Goal: Task Accomplishment & Management: Manage account settings

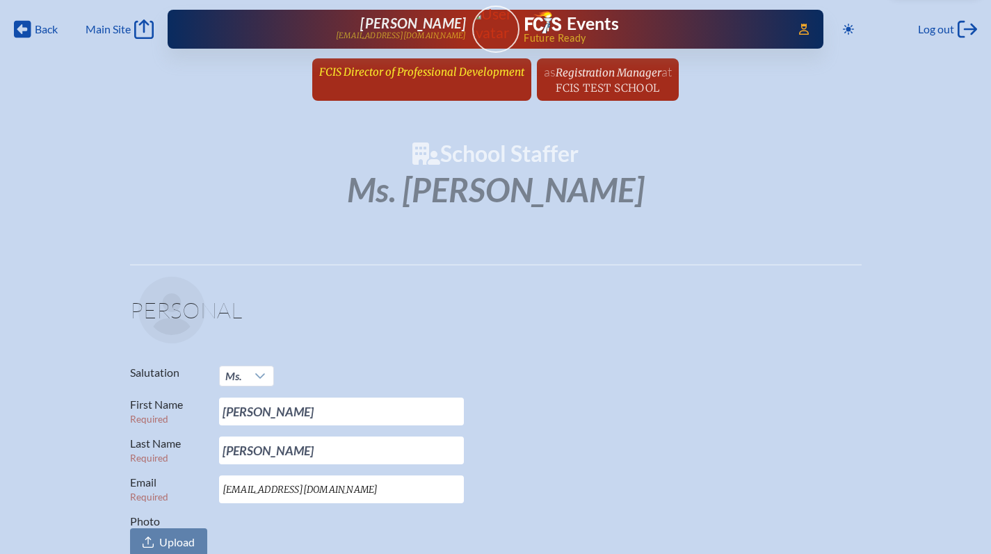
click at [451, 72] on span "FCIS Director of Professional Development" at bounding box center [421, 71] width 205 height 13
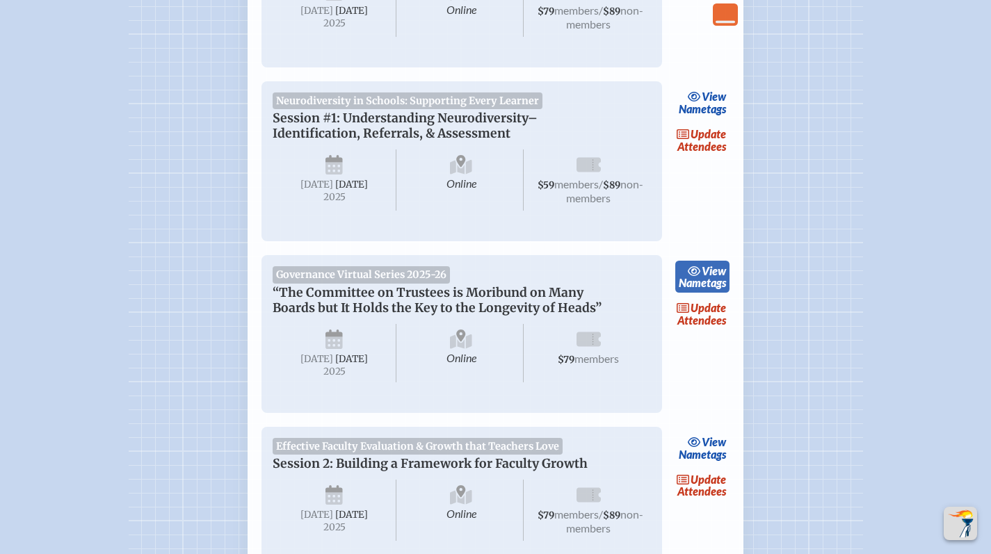
scroll to position [448, 0]
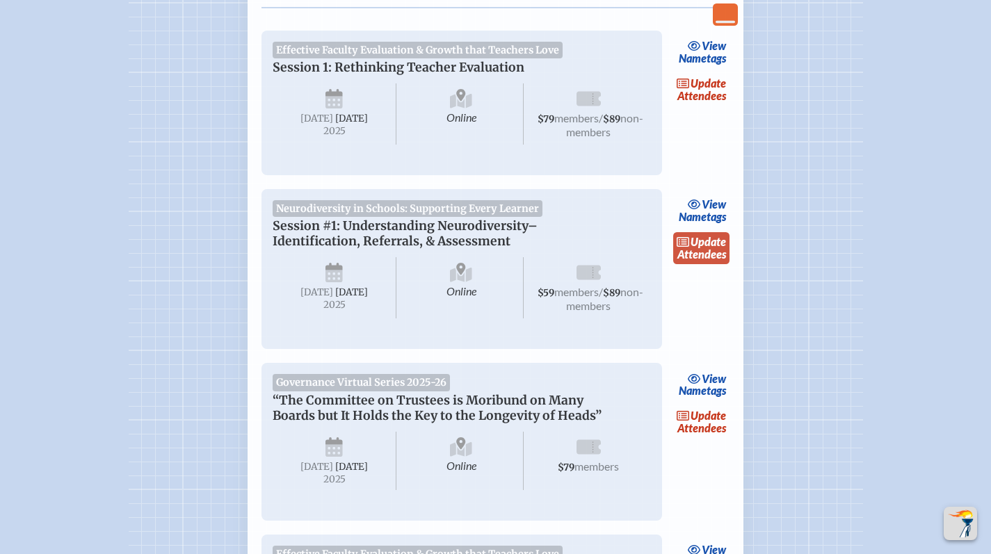
click at [714, 263] on link "update Attendees" at bounding box center [701, 248] width 57 height 32
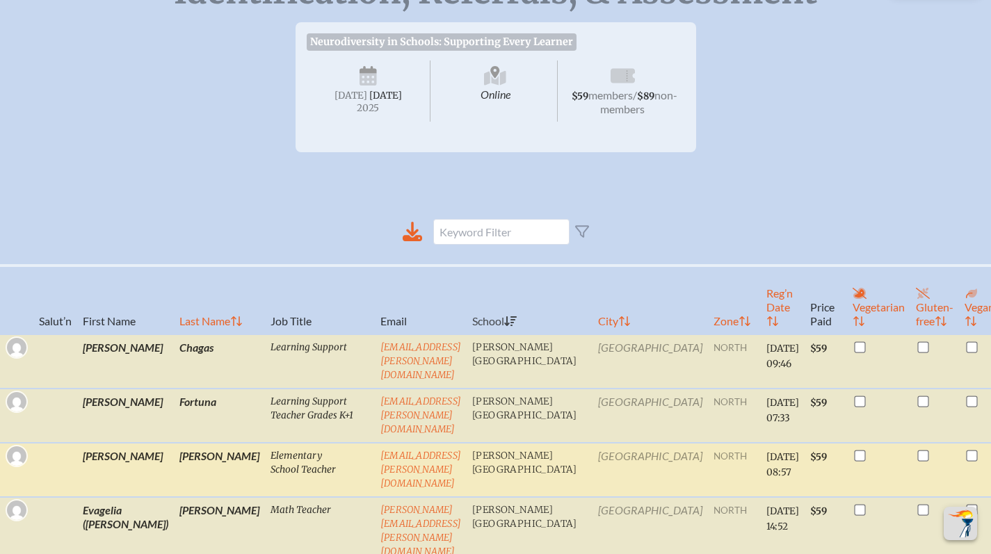
scroll to position [334, 0]
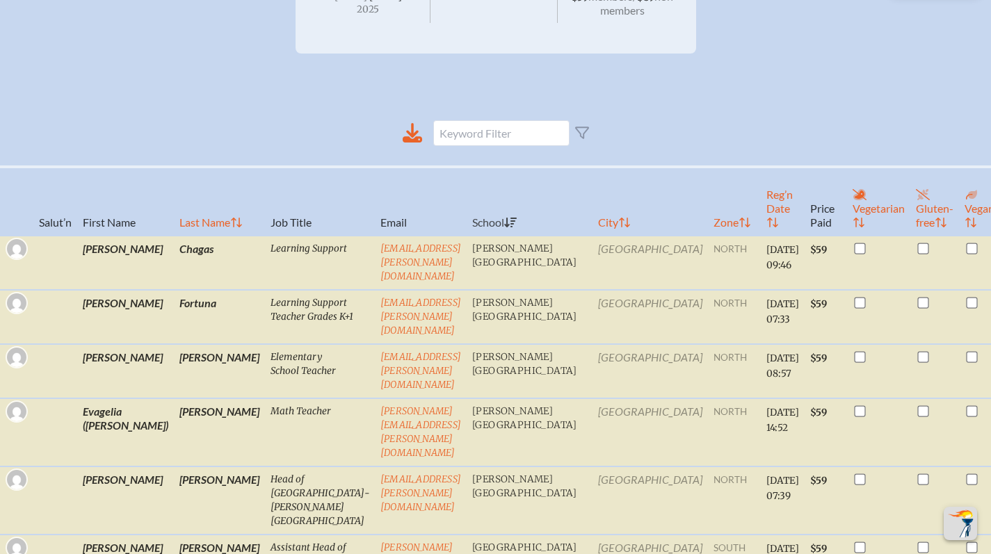
click at [95, 220] on th "First Name" at bounding box center [125, 201] width 97 height 69
click at [416, 139] on icon at bounding box center [412, 131] width 13 height 16
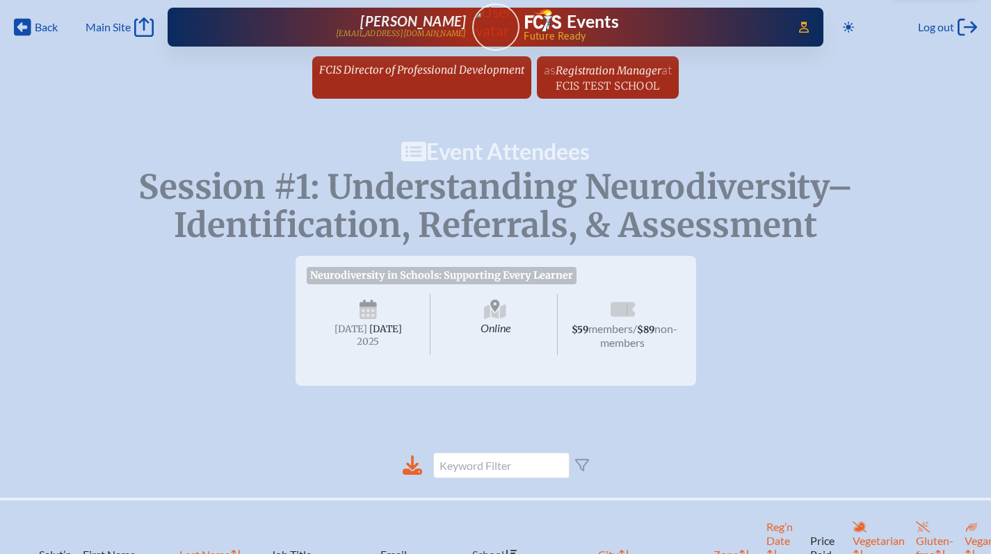
scroll to position [3, 0]
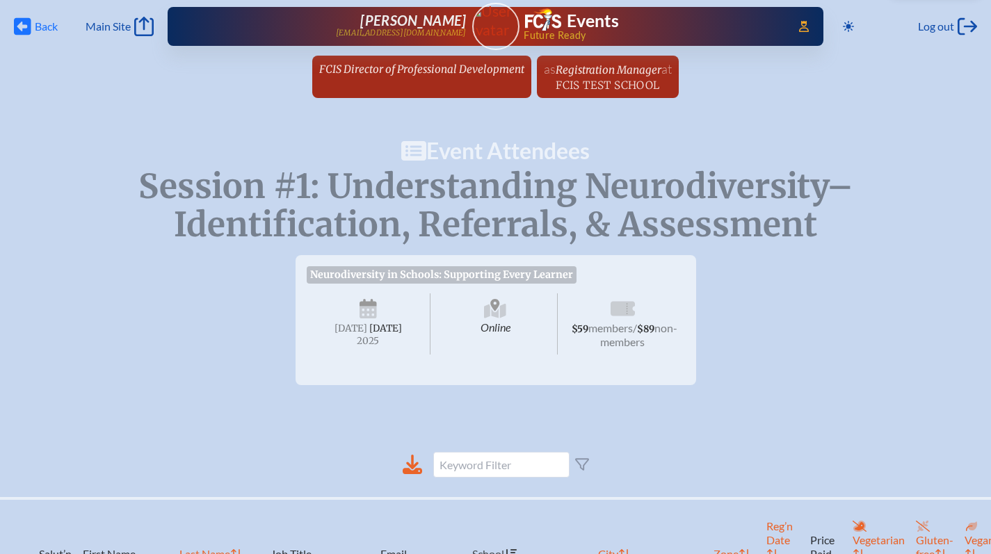
click at [39, 32] on span "Back" at bounding box center [46, 26] width 23 height 14
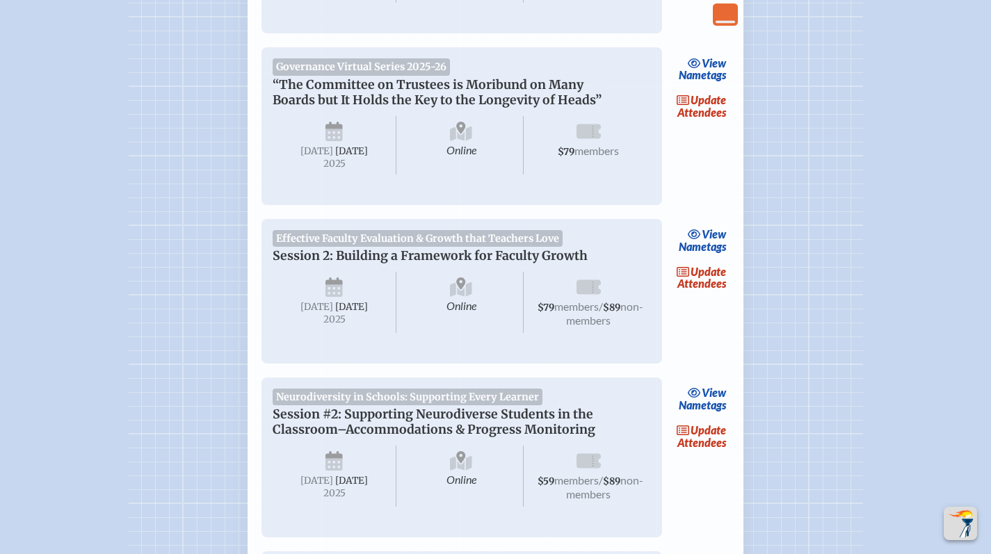
scroll to position [768, 0]
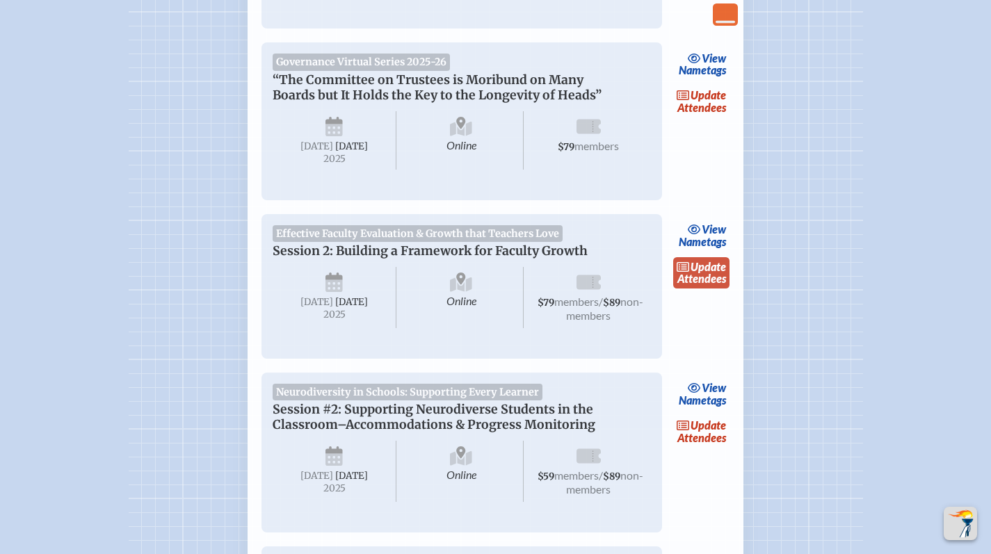
click at [708, 273] on span "update" at bounding box center [708, 266] width 35 height 13
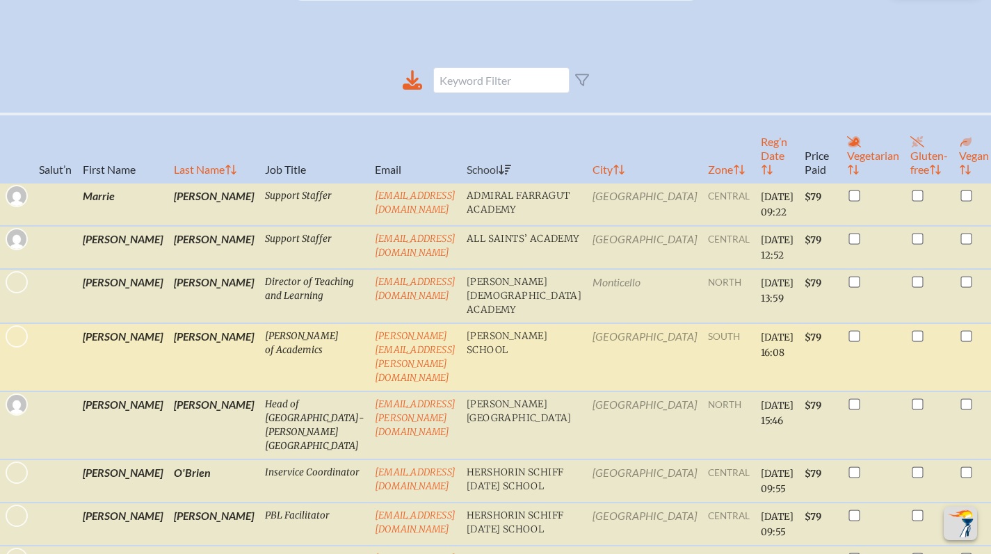
scroll to position [405, 0]
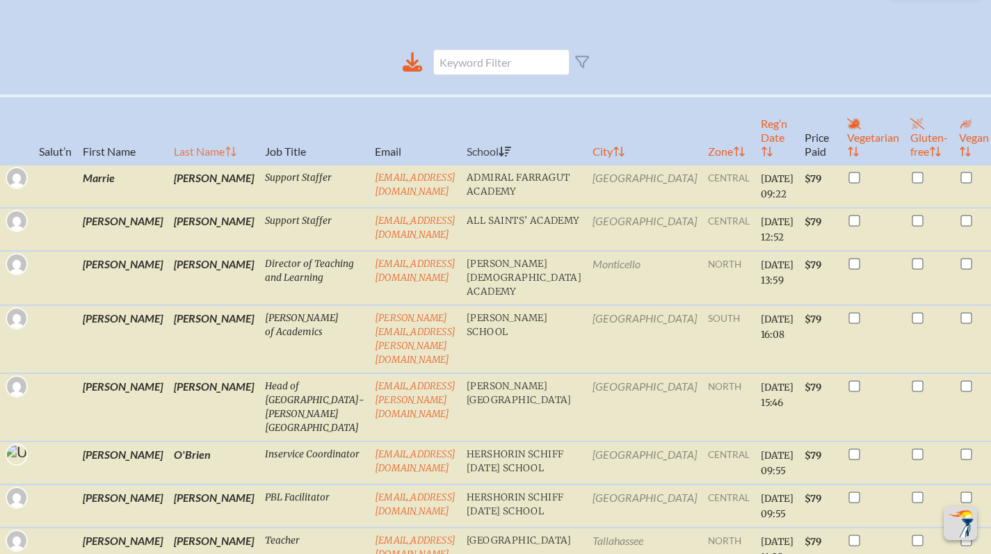
click at [168, 165] on th "Last Name" at bounding box center [213, 130] width 91 height 69
checkbox input "false"
checkbox input "true"
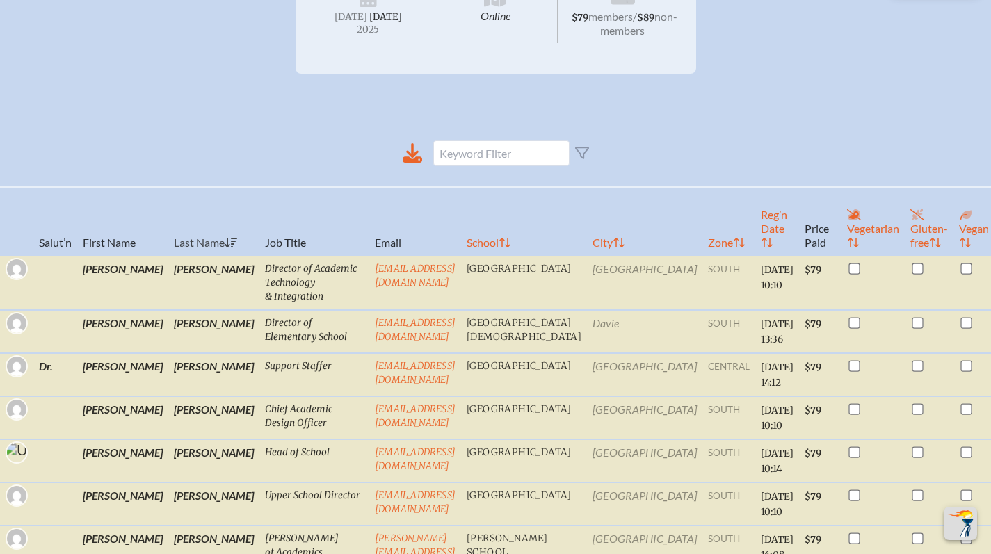
scroll to position [0, 0]
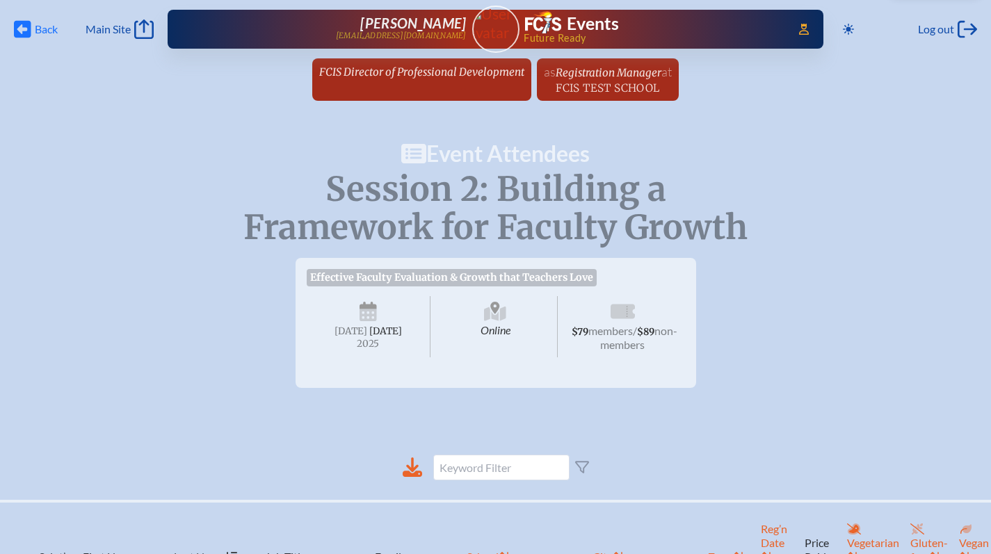
click at [25, 33] on icon at bounding box center [22, 29] width 17 height 17
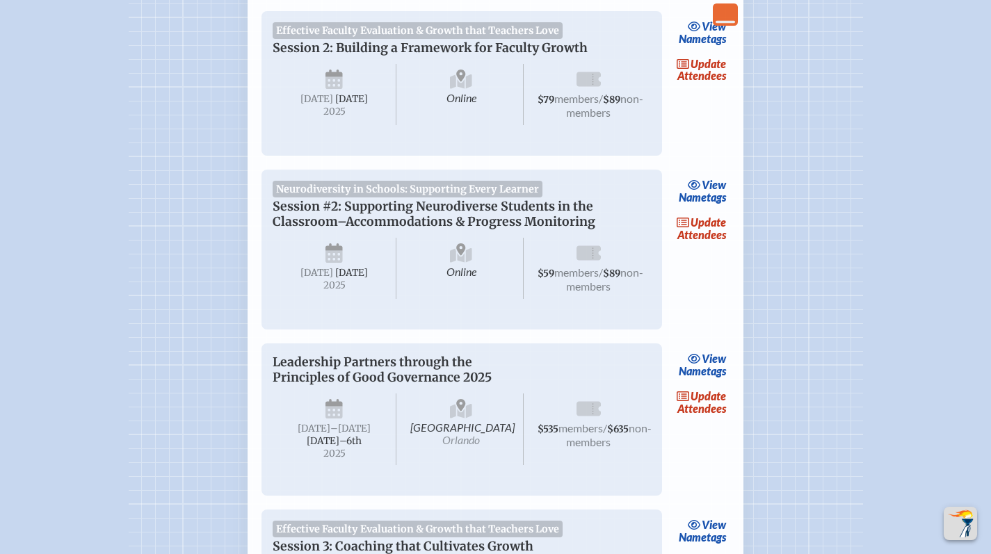
scroll to position [972, 0]
click at [723, 244] on link "update Attendees" at bounding box center [701, 228] width 57 height 32
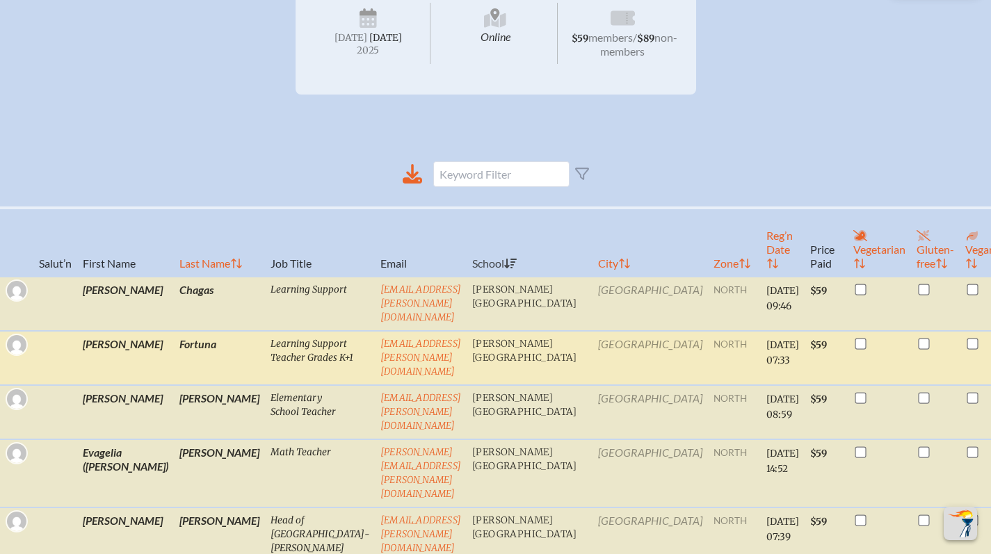
scroll to position [496, 0]
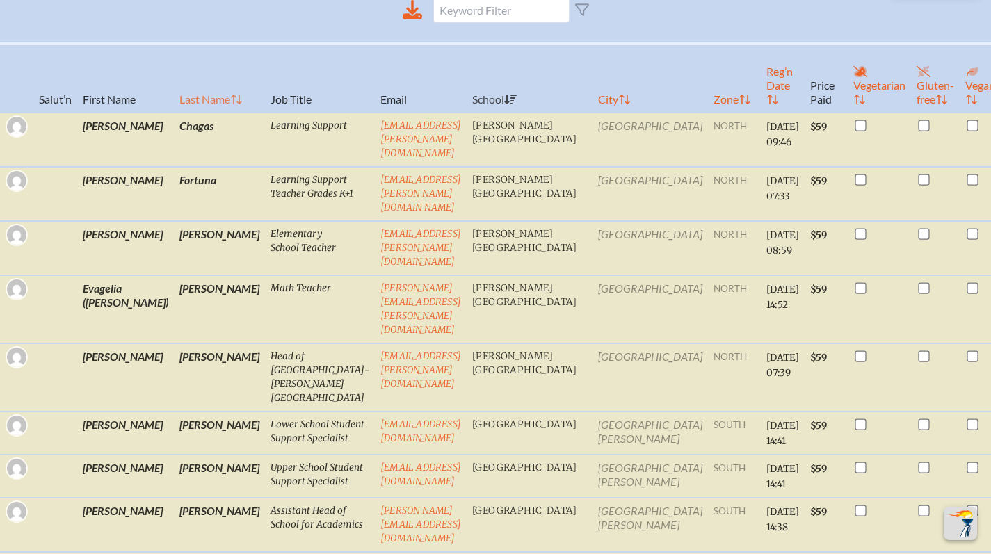
click at [174, 110] on th "Last Name" at bounding box center [219, 78] width 91 height 69
checkbox input "true"
checkbox input "false"
checkbox input "true"
checkbox input "false"
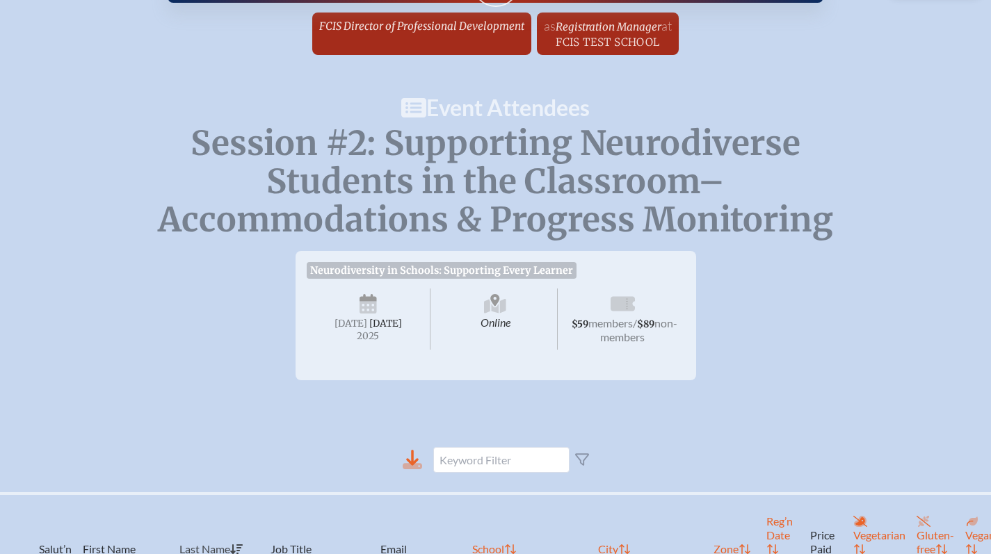
scroll to position [0, 0]
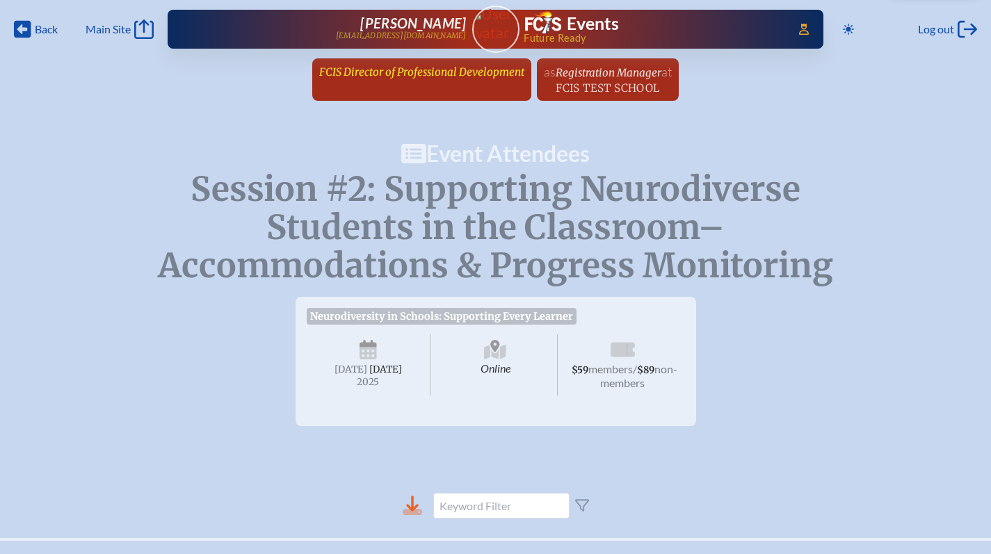
click at [494, 67] on span "FCIS Director of Professional Development" at bounding box center [421, 71] width 205 height 13
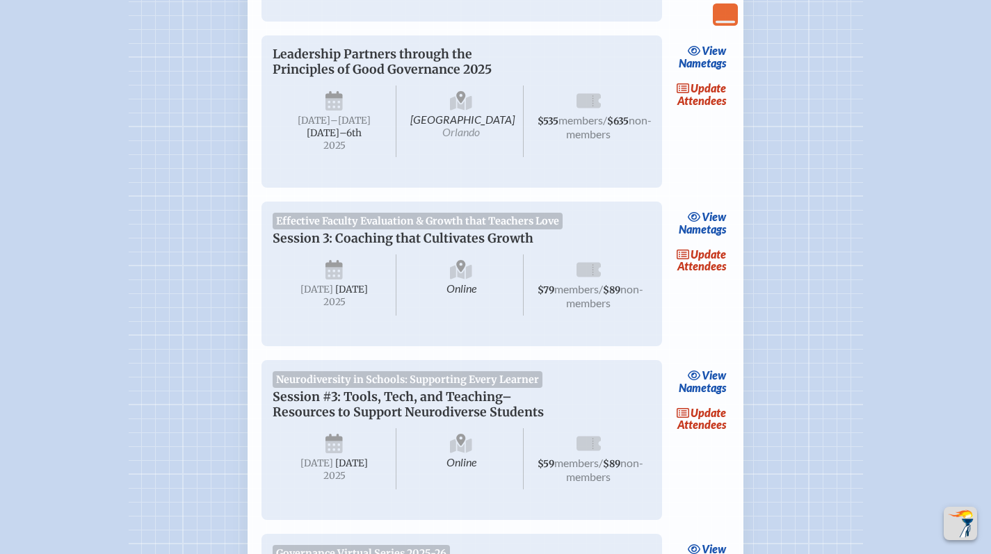
scroll to position [1284, 0]
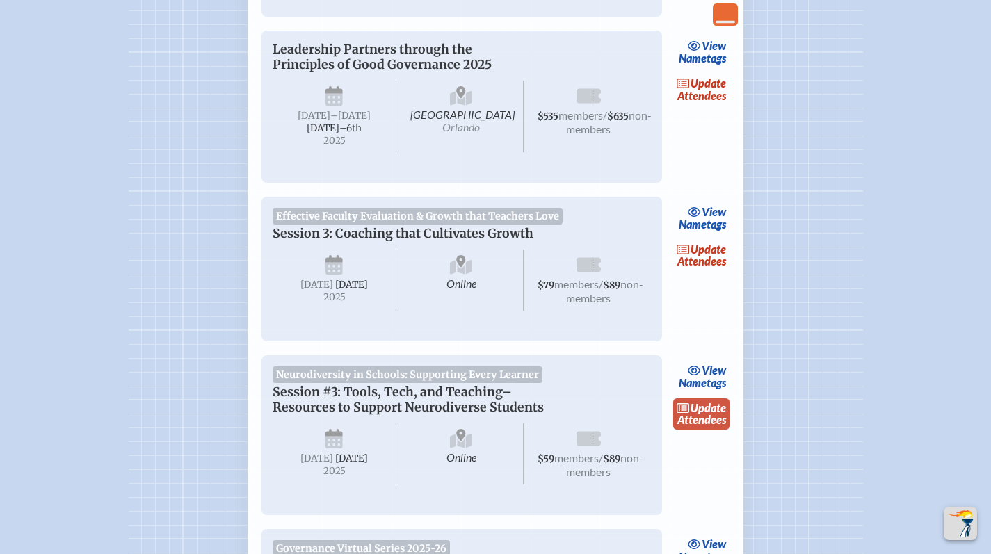
click at [713, 430] on link "update Attendees" at bounding box center [701, 414] width 57 height 32
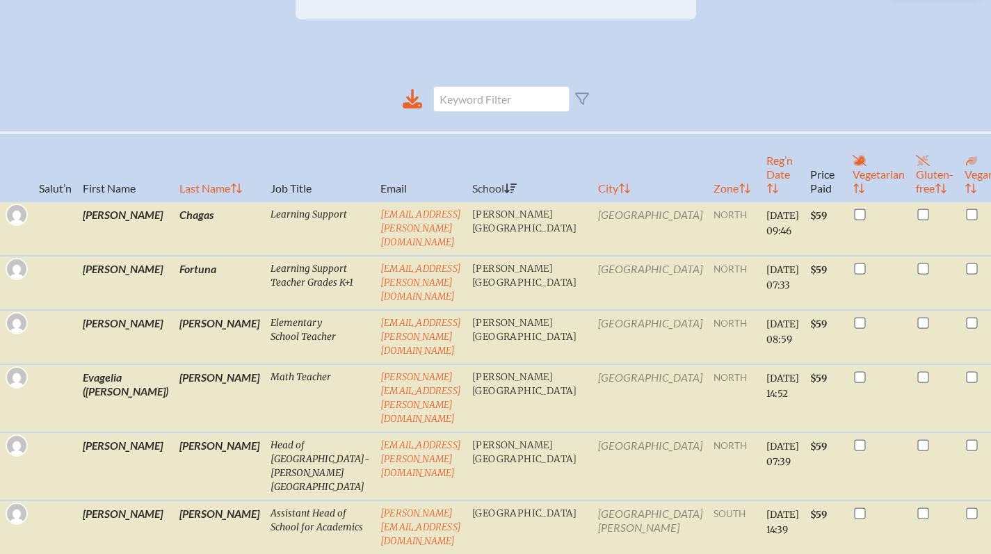
scroll to position [195, 0]
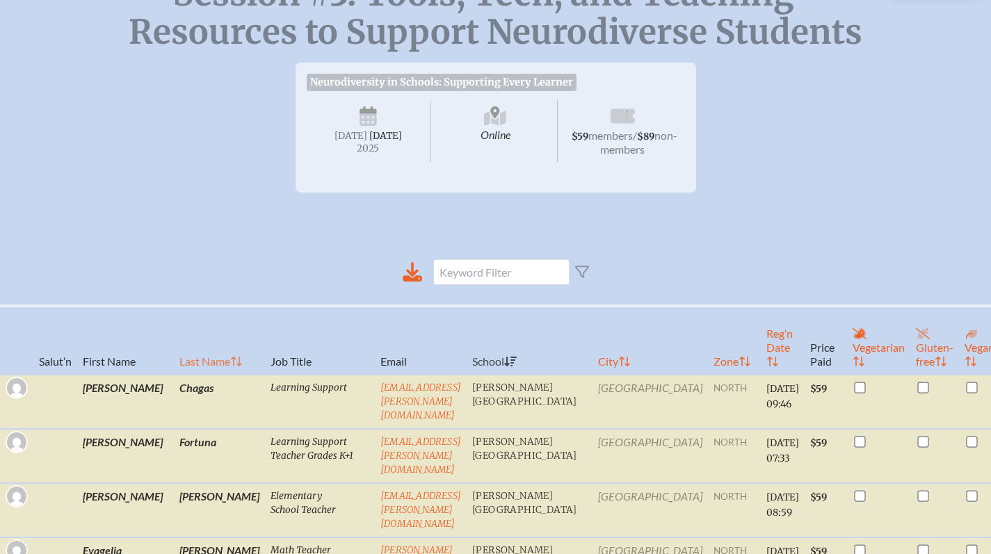
click at [174, 366] on th "Last Name" at bounding box center [219, 340] width 91 height 69
checkbox input "true"
checkbox input "false"
checkbox input "true"
checkbox input "false"
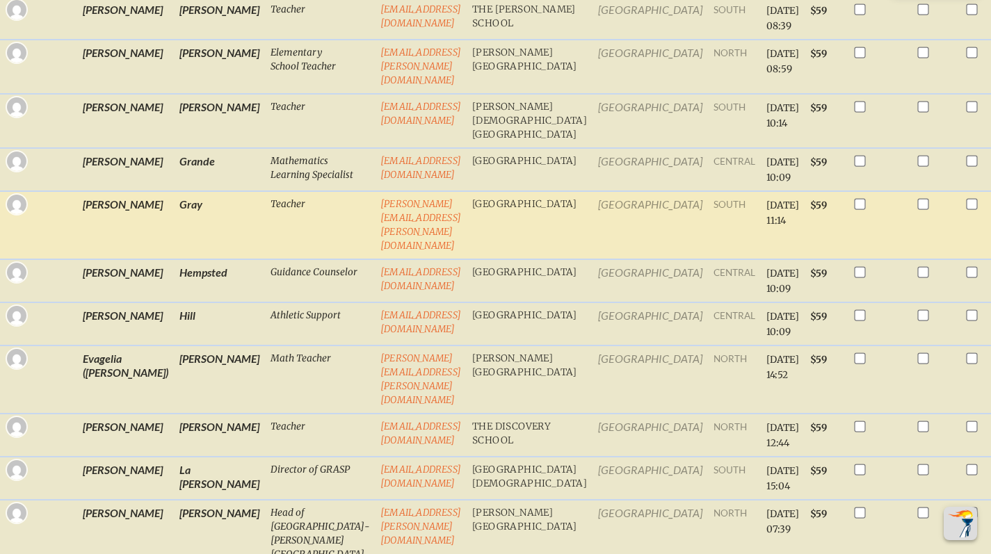
scroll to position [1471, 0]
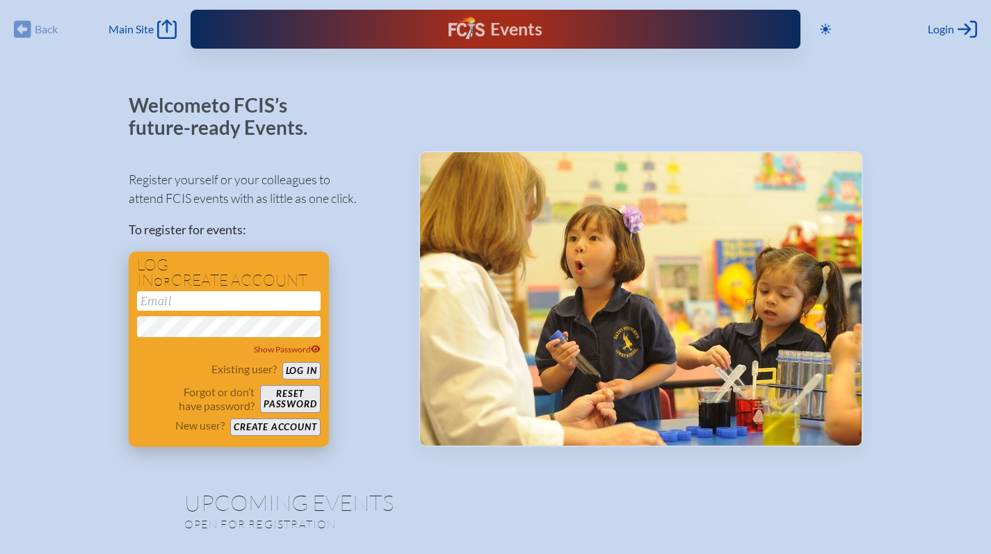
type input "[EMAIL_ADDRESS][DOMAIN_NAME]"
click at [302, 373] on button "Log in" at bounding box center [301, 370] width 38 height 17
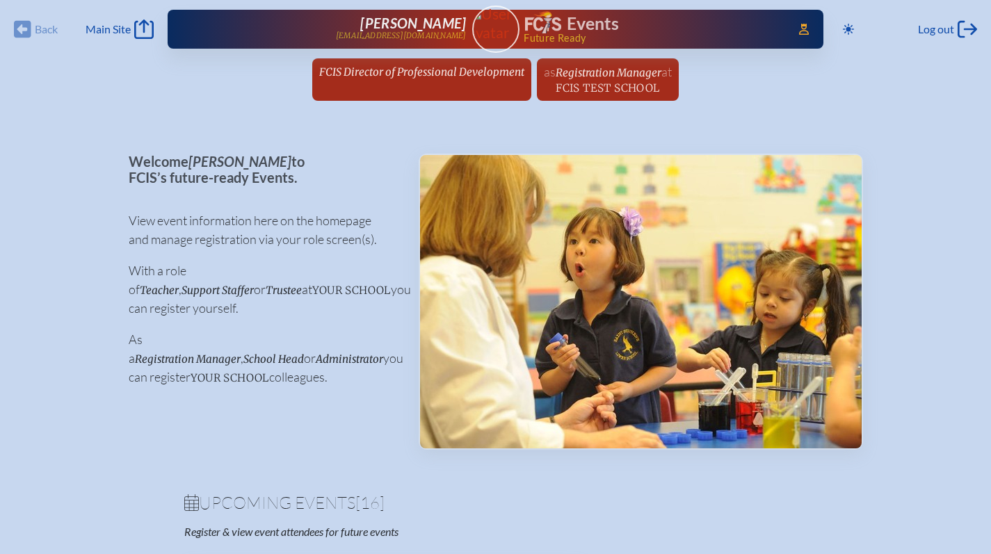
click at [453, 67] on span "FCIS Director of Professional Development" at bounding box center [421, 71] width 205 height 13
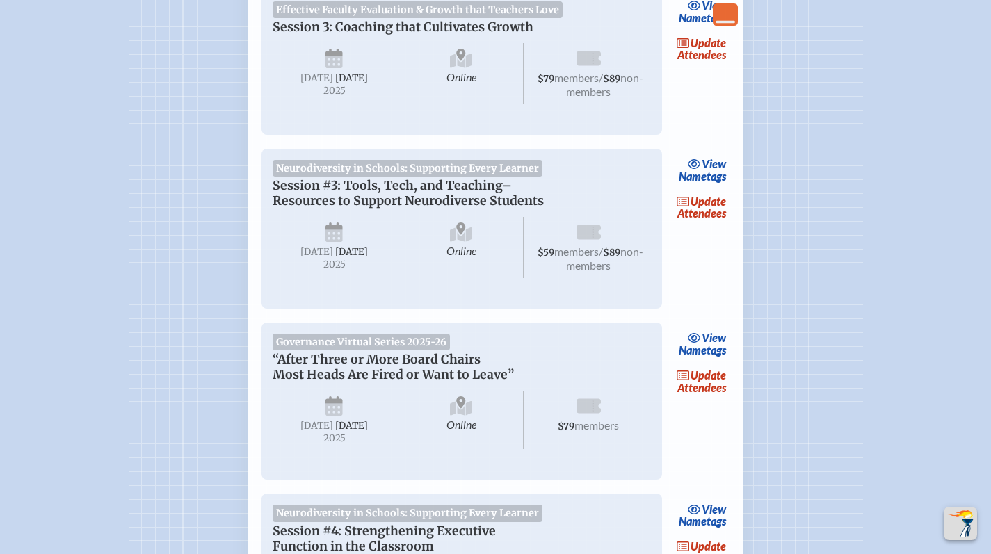
scroll to position [1651, 0]
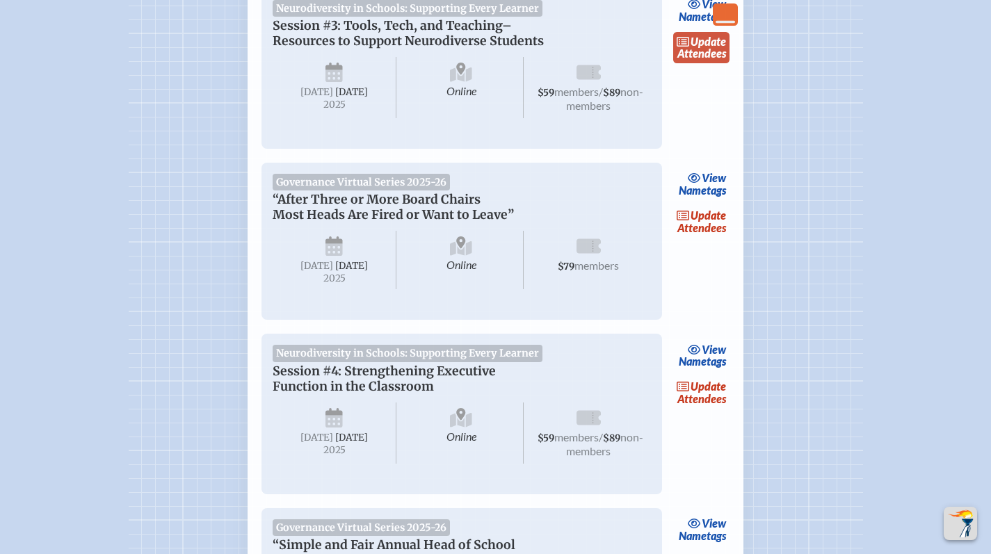
click at [711, 48] on span "update" at bounding box center [708, 41] width 35 height 13
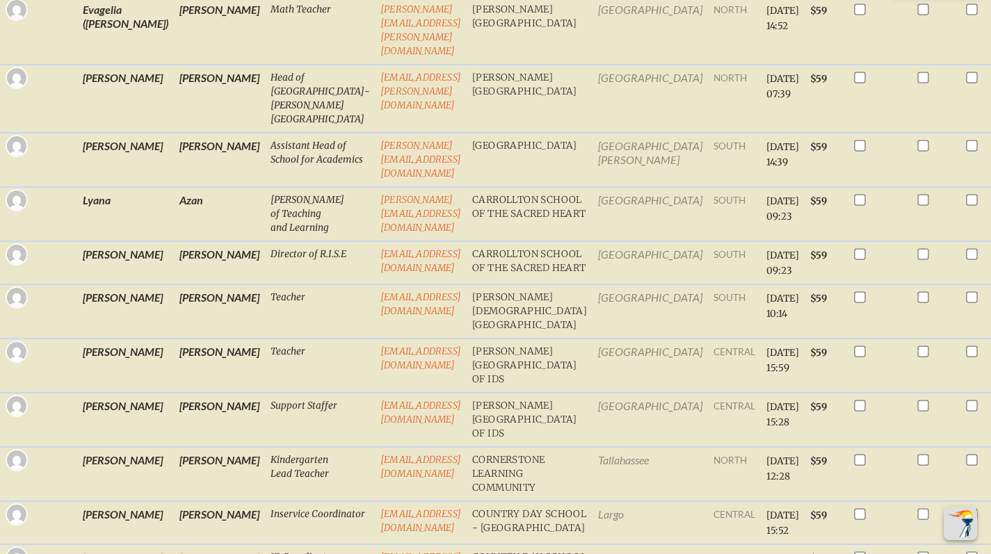
scroll to position [203, 0]
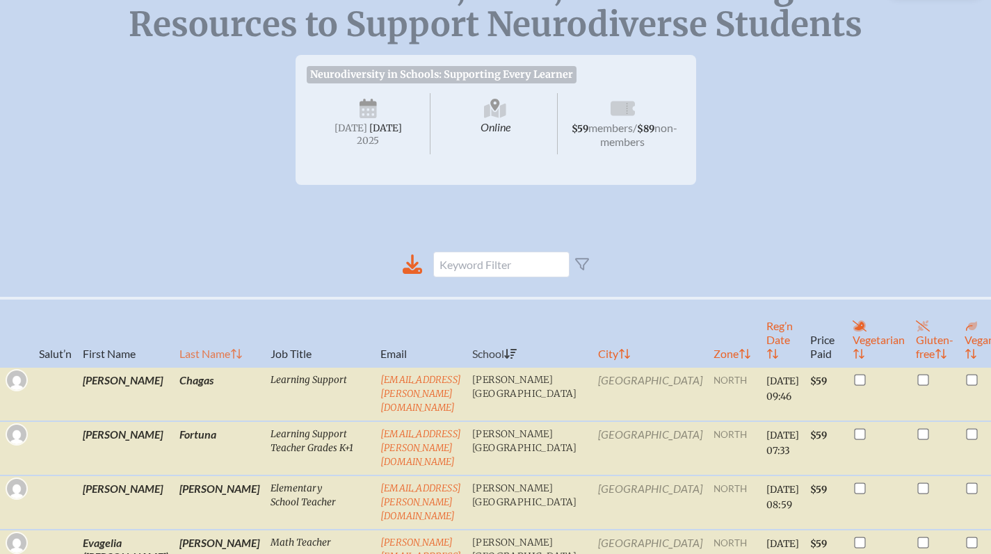
click at [174, 363] on th "Last Name" at bounding box center [219, 332] width 91 height 69
checkbox input "true"
checkbox input "false"
checkbox input "true"
checkbox input "false"
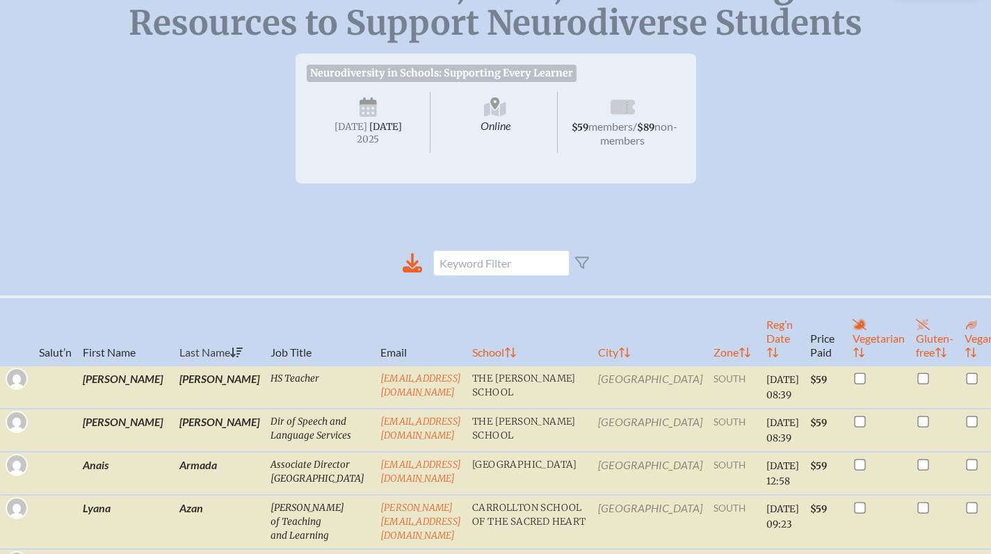
scroll to position [0, 0]
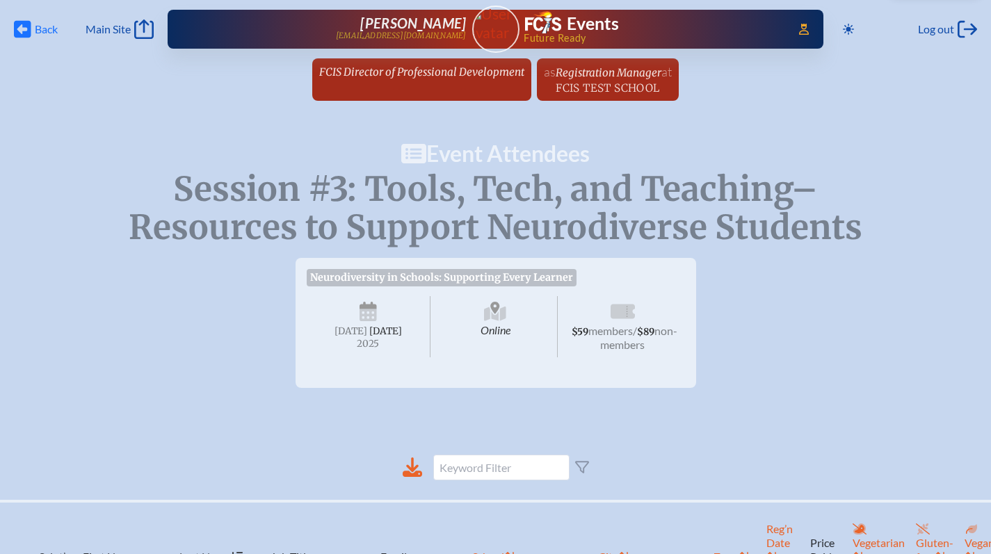
click at [36, 33] on span "Back" at bounding box center [46, 29] width 23 height 14
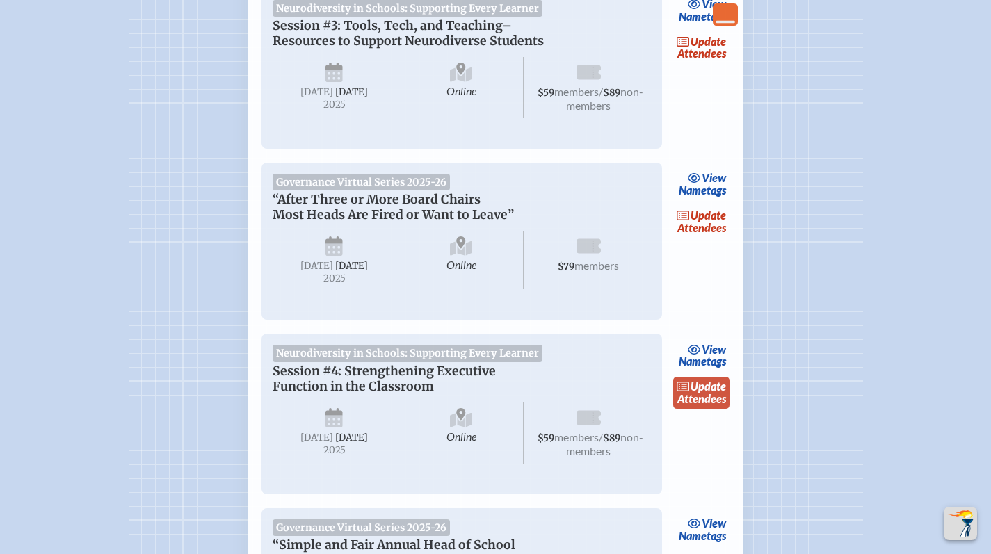
click at [702, 409] on link "update Attendees" at bounding box center [701, 393] width 57 height 32
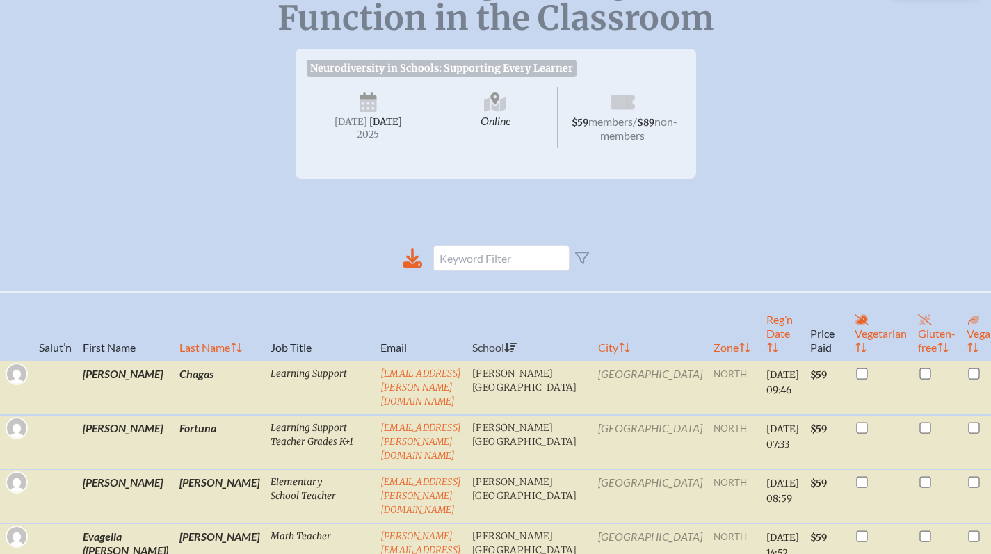
scroll to position [271, 0]
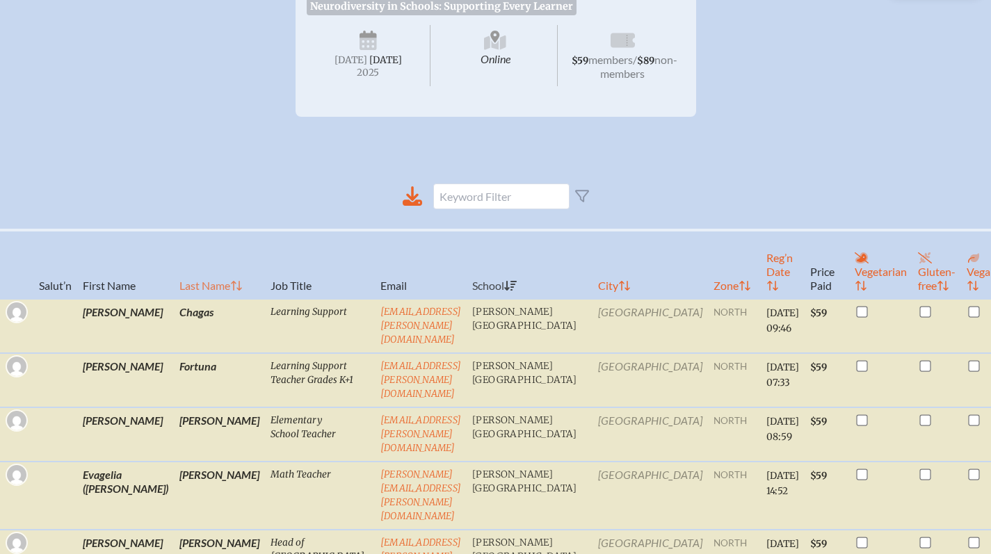
click at [174, 299] on th "Last Name" at bounding box center [219, 264] width 91 height 69
checkbox input "true"
checkbox input "false"
checkbox input "true"
checkbox input "false"
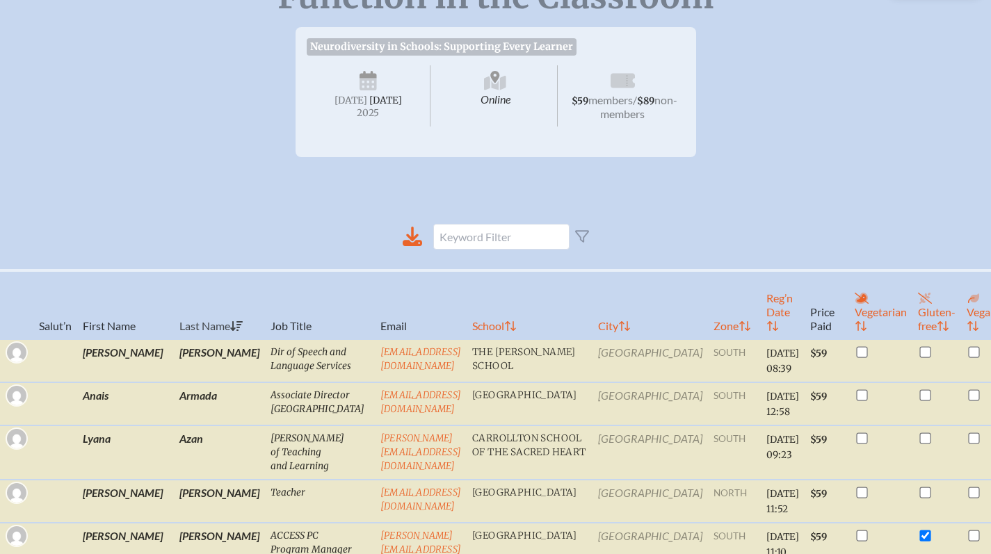
scroll to position [0, 0]
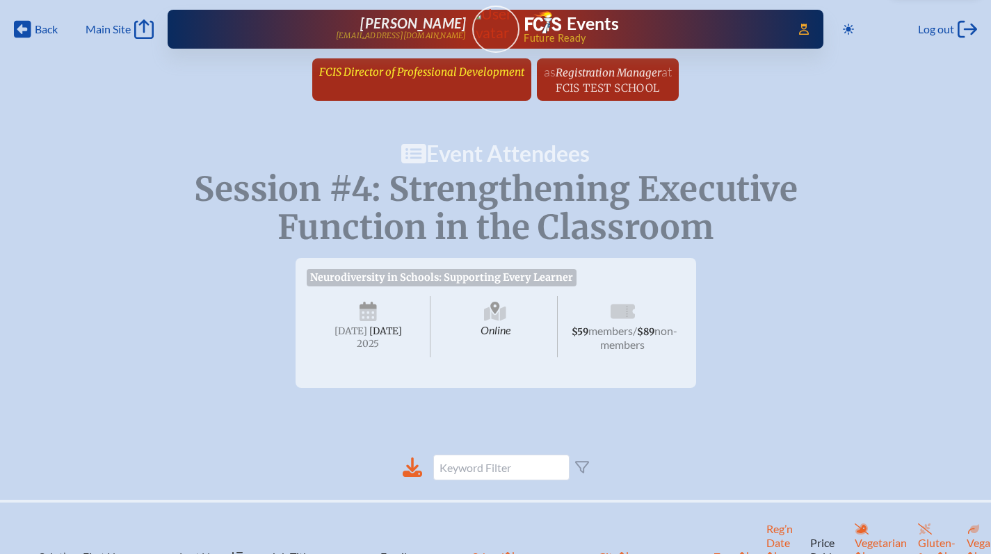
click at [421, 79] on link "FCIS Director of Professional Development since [DATE]" at bounding box center [422, 71] width 216 height 26
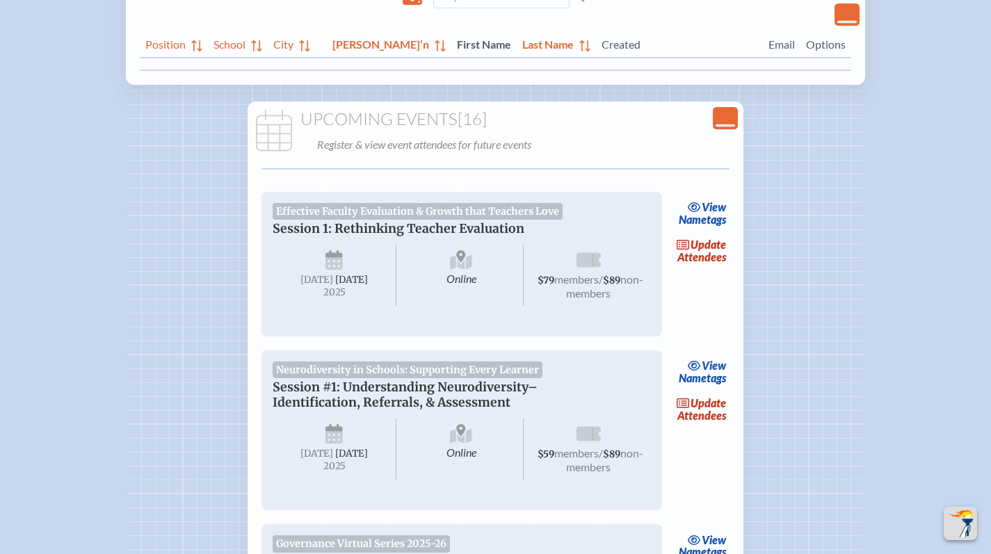
scroll to position [314, 0]
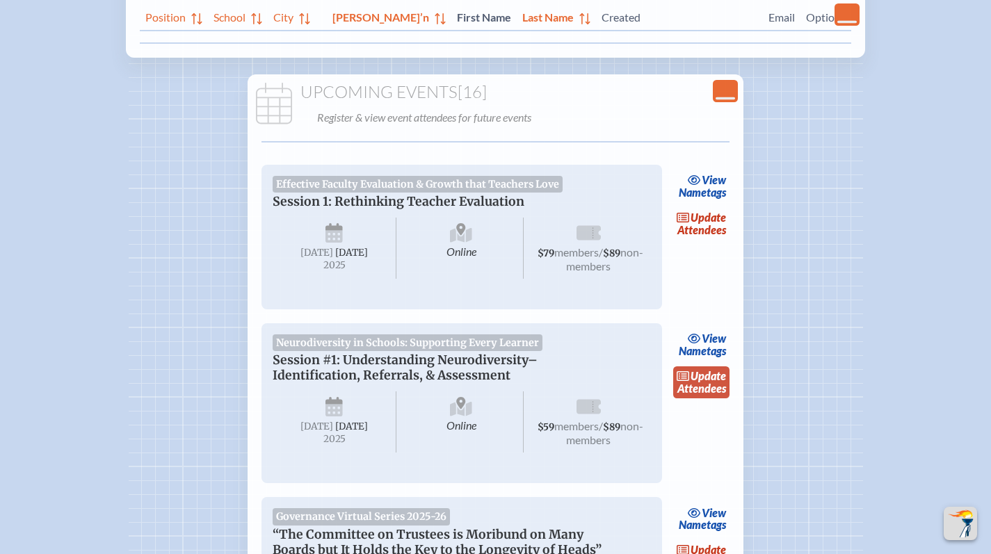
click at [690, 396] on link "update Attendees" at bounding box center [701, 382] width 57 height 32
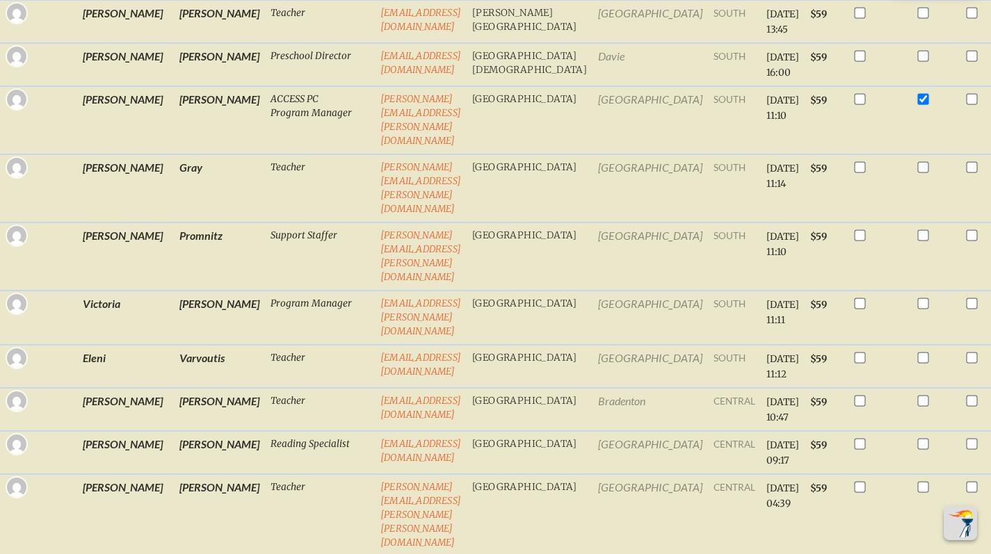
scroll to position [1444, 0]
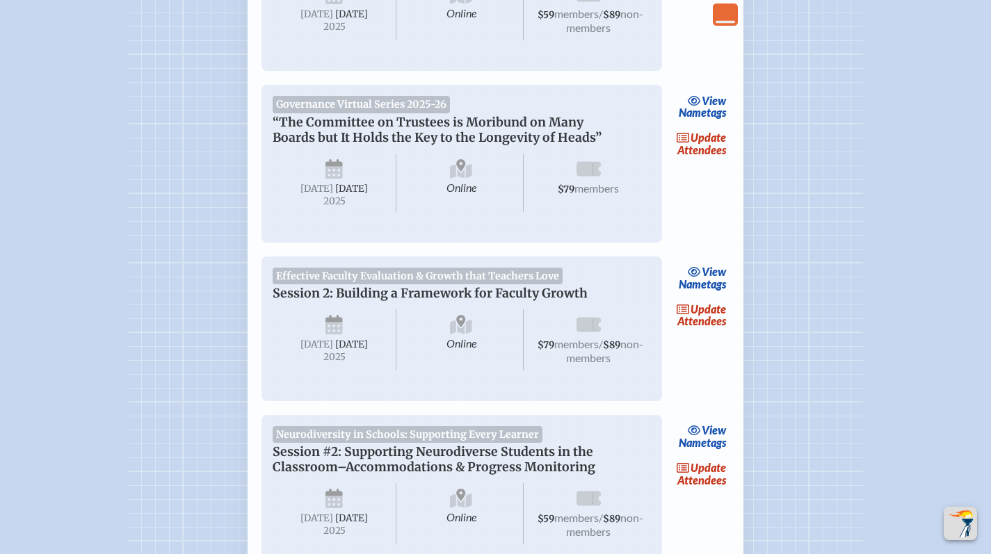
scroll to position [735, 0]
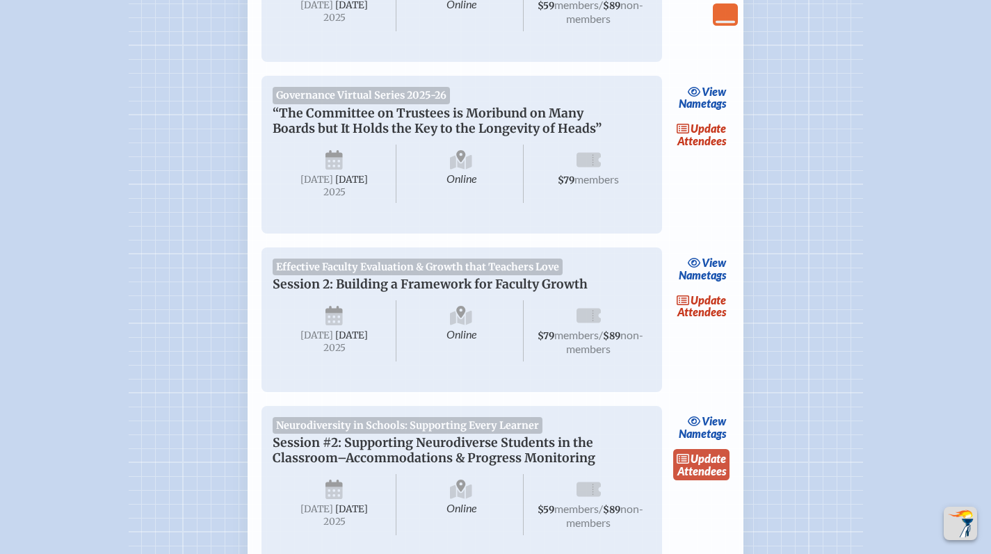
click at [715, 465] on span "update" at bounding box center [708, 458] width 35 height 13
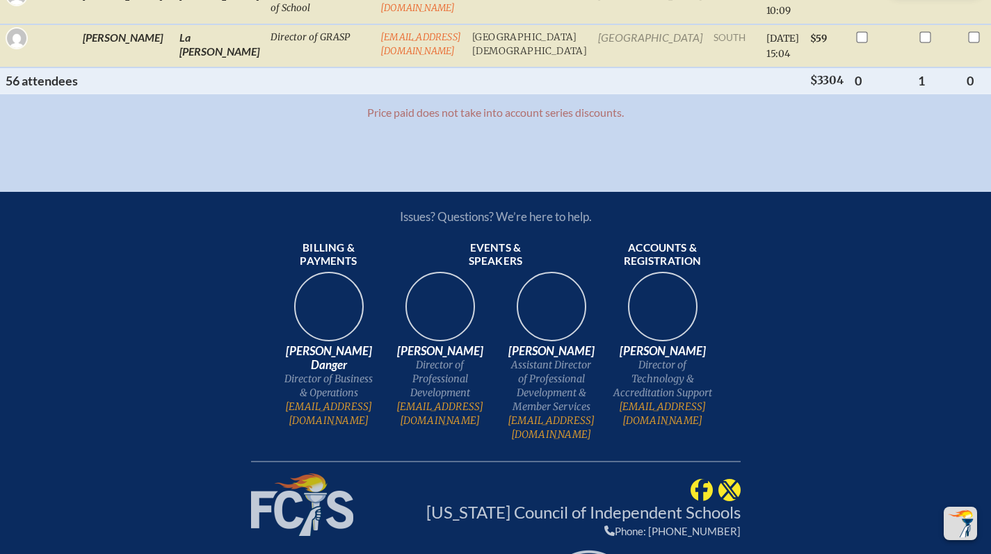
scroll to position [3668, 0]
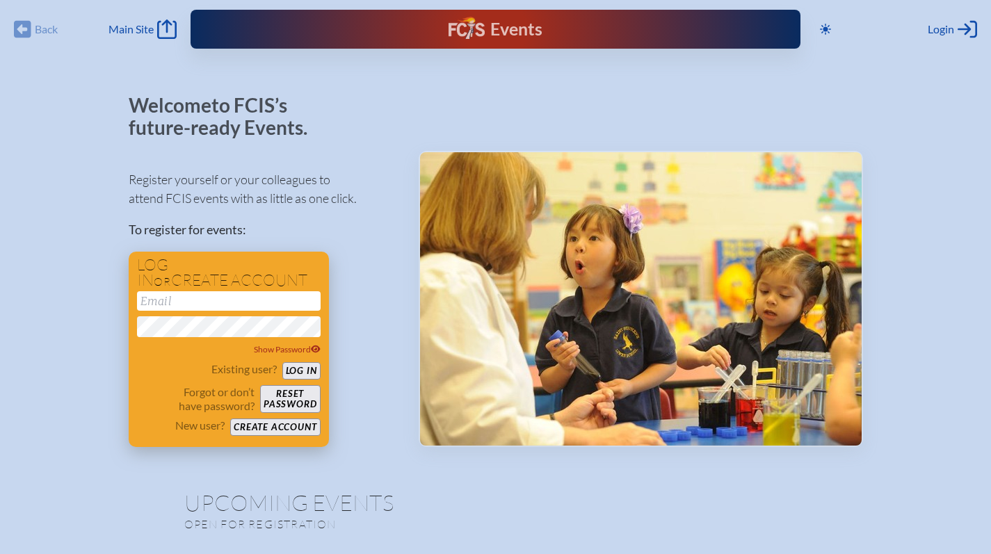
type input "[EMAIL_ADDRESS][DOMAIN_NAME]"
click at [297, 371] on button "Log in" at bounding box center [301, 370] width 38 height 17
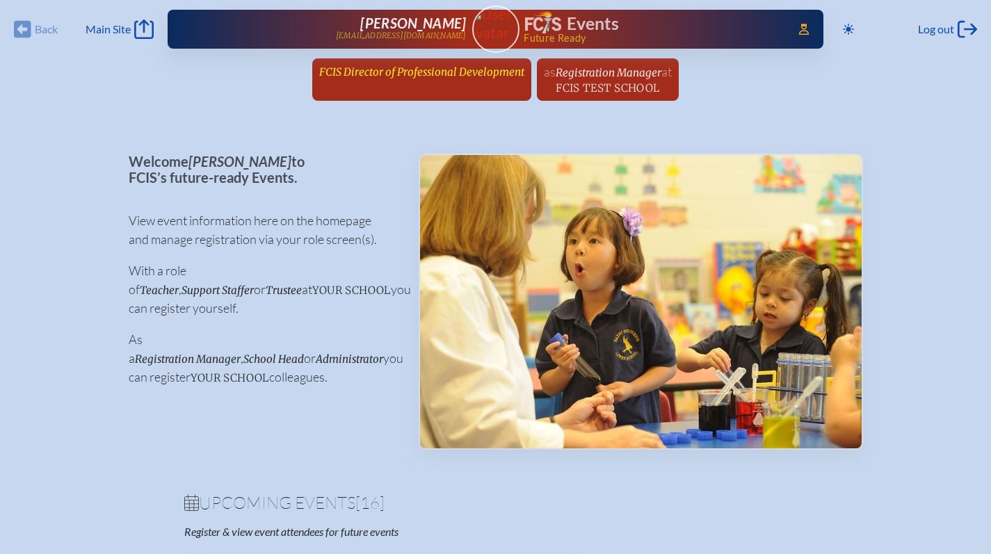
click at [422, 67] on span "FCIS Director of Professional Development" at bounding box center [421, 71] width 205 height 13
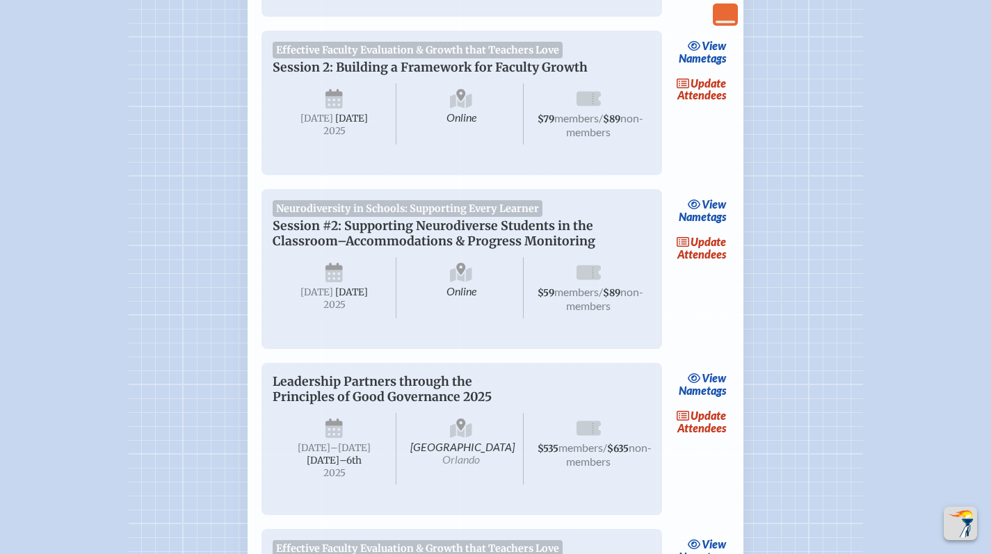
scroll to position [1113, 0]
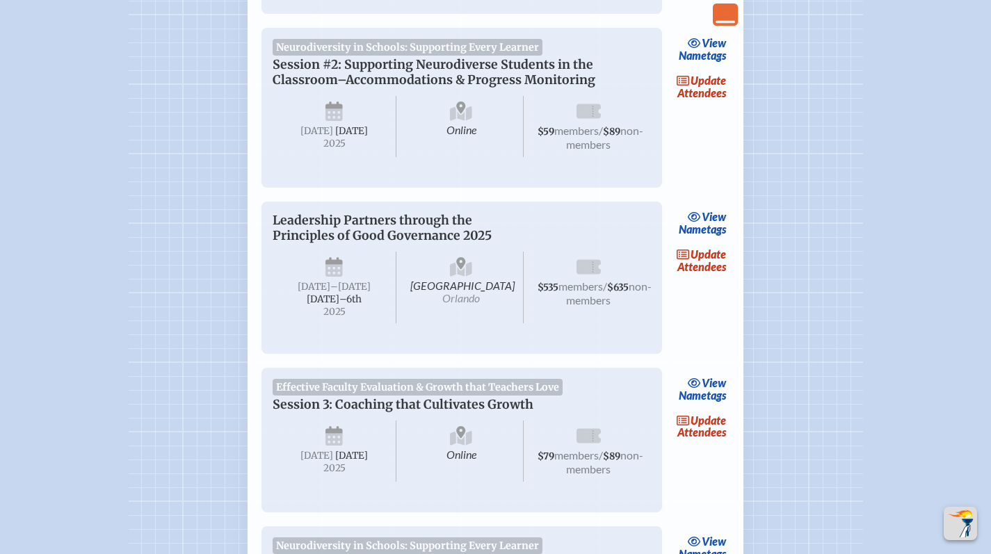
click at [711, 261] on span "update" at bounding box center [708, 254] width 35 height 13
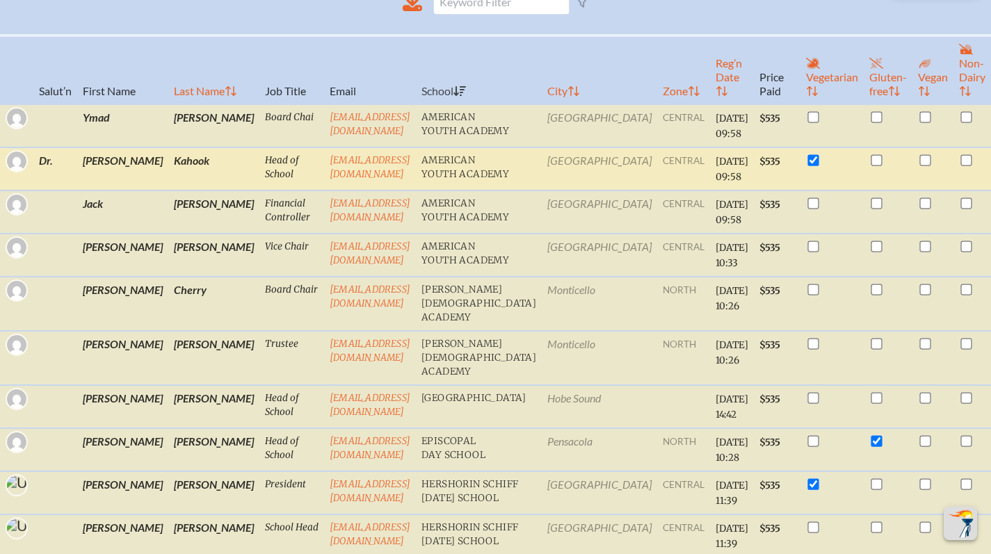
scroll to position [455, 0]
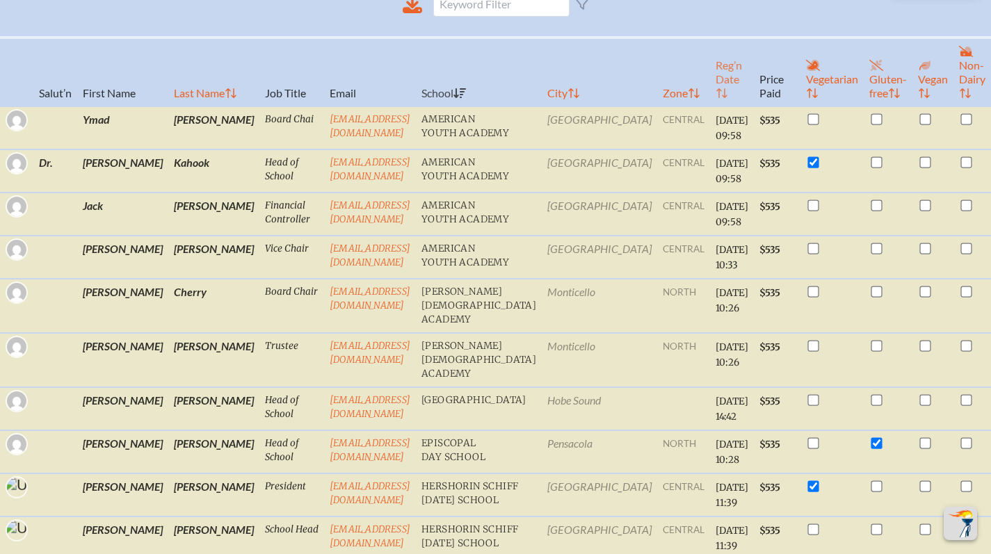
click at [710, 95] on th "Reg’n Date" at bounding box center [732, 72] width 44 height 69
checkbox input "false"
checkbox input "true"
checkbox input "false"
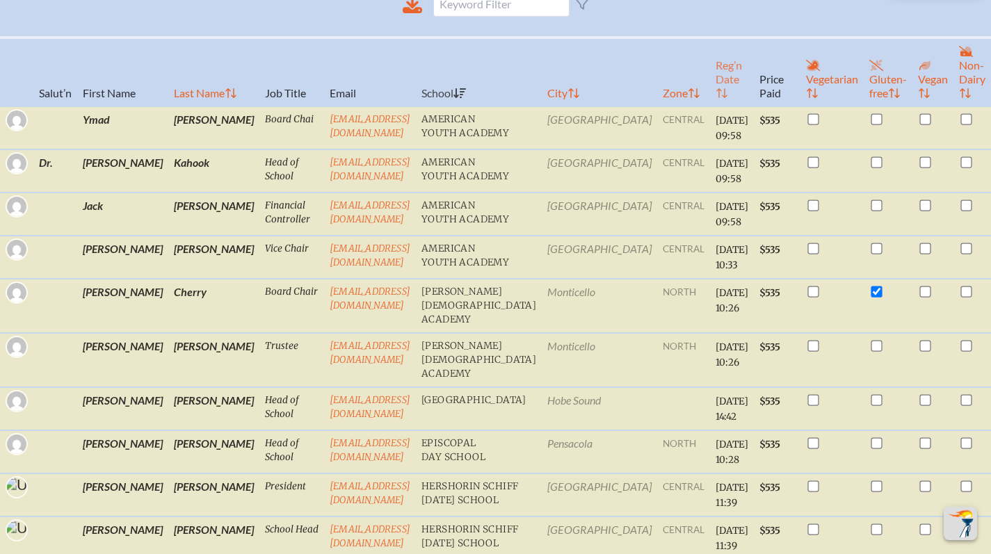
checkbox input "true"
checkbox input "false"
checkbox input "true"
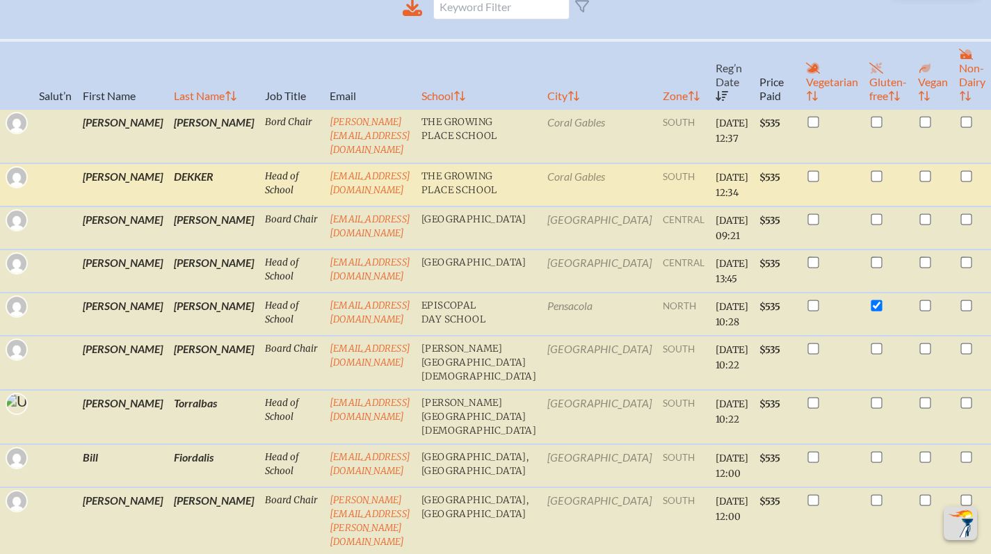
scroll to position [398, 0]
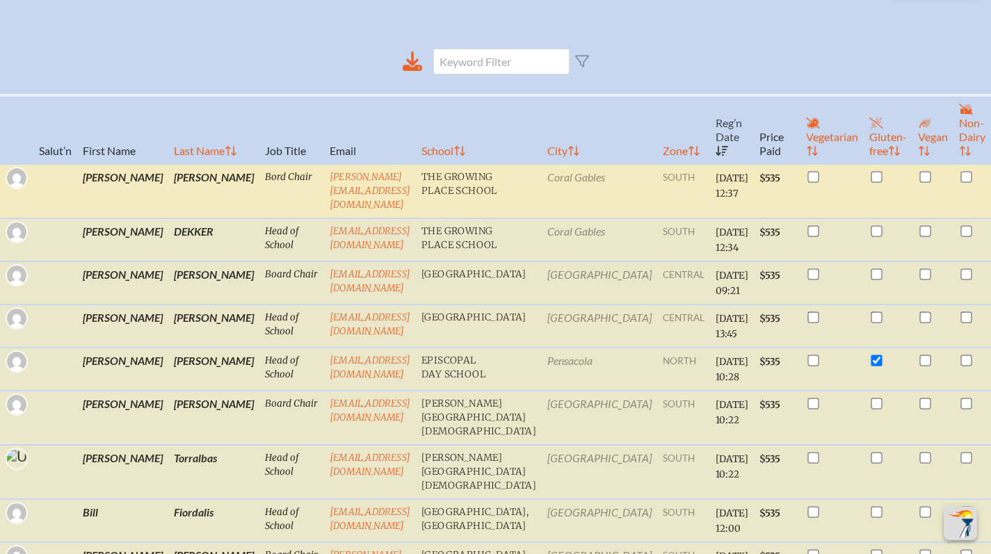
click at [168, 176] on td "[PERSON_NAME]" at bounding box center [213, 191] width 91 height 54
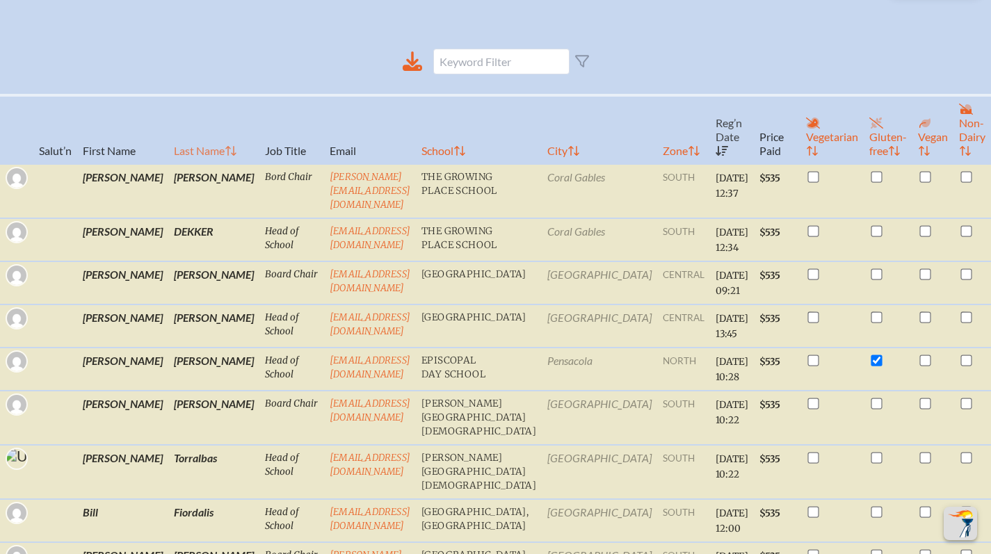
click at [168, 164] on th "Last Name" at bounding box center [213, 129] width 91 height 69
checkbox input "true"
checkbox input "false"
checkbox input "true"
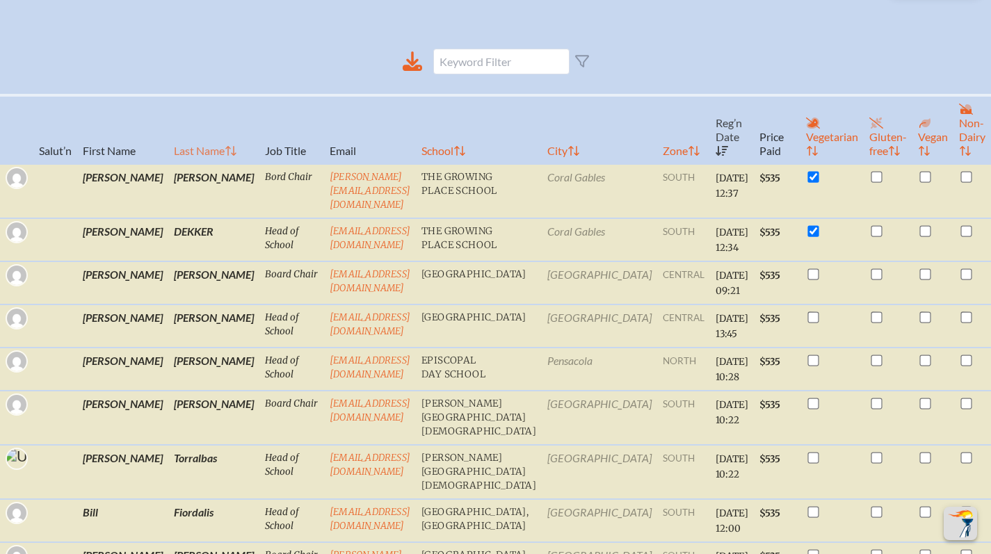
checkbox input "false"
checkbox input "true"
checkbox input "false"
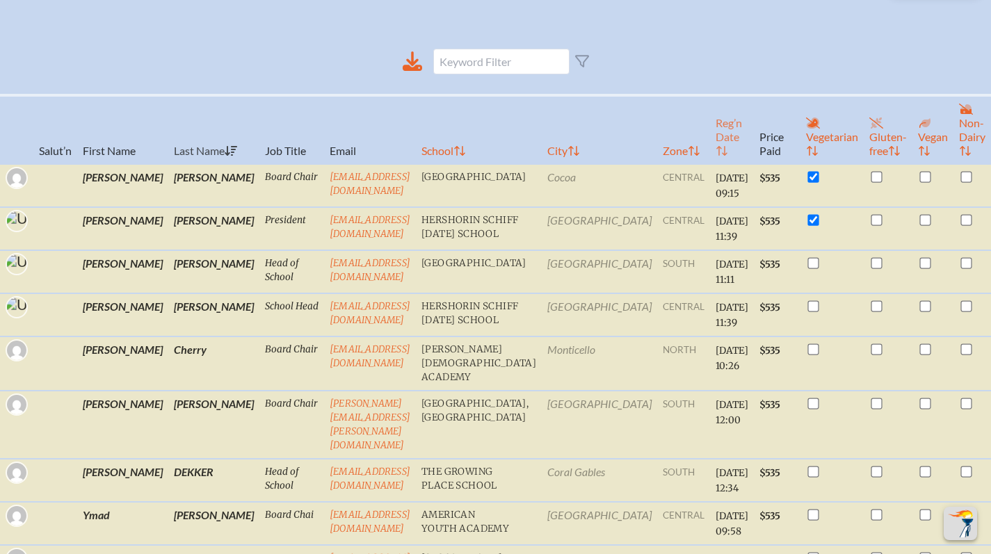
click at [710, 155] on th "Reg’n Date" at bounding box center [732, 129] width 44 height 69
checkbox input "false"
checkbox input "true"
checkbox input "false"
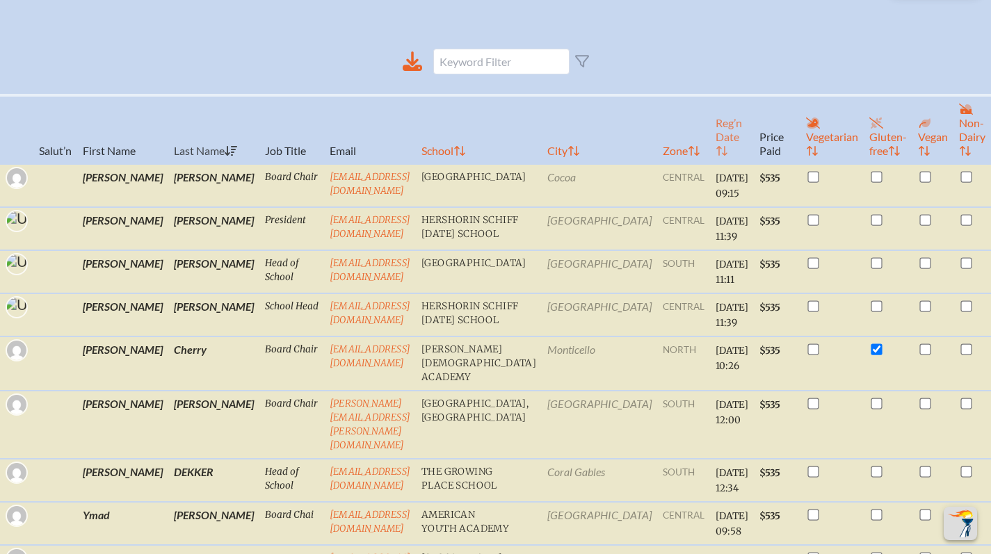
checkbox input "true"
checkbox input "false"
checkbox input "true"
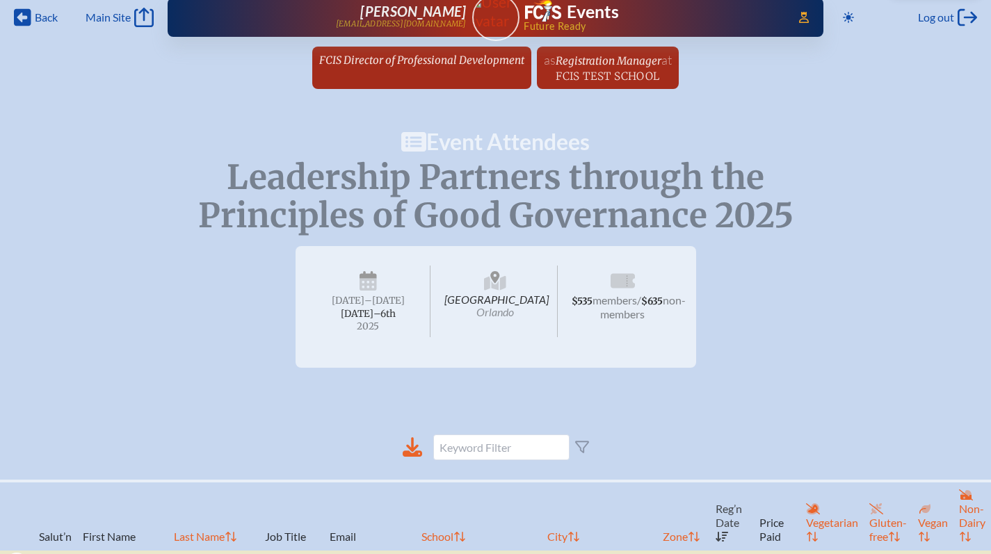
scroll to position [0, 0]
